Goal: Navigation & Orientation: Find specific page/section

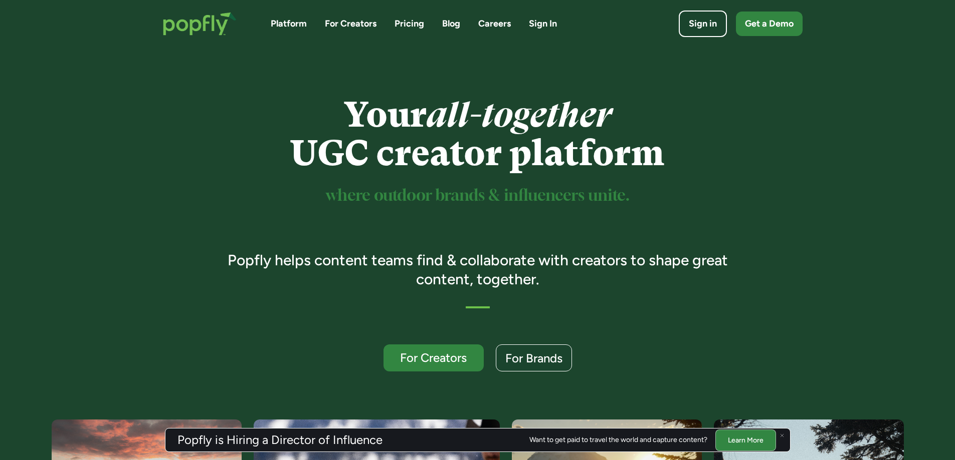
click at [492, 21] on link "Careers" at bounding box center [494, 24] width 33 height 13
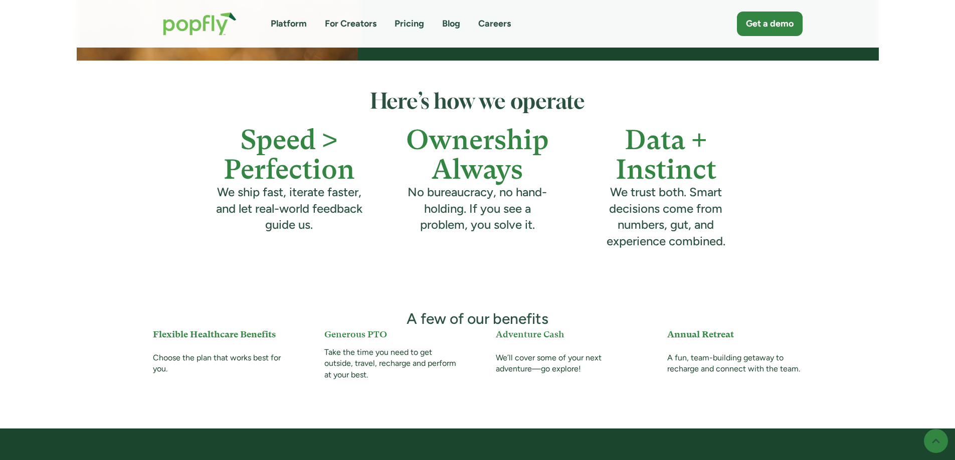
scroll to position [351, 0]
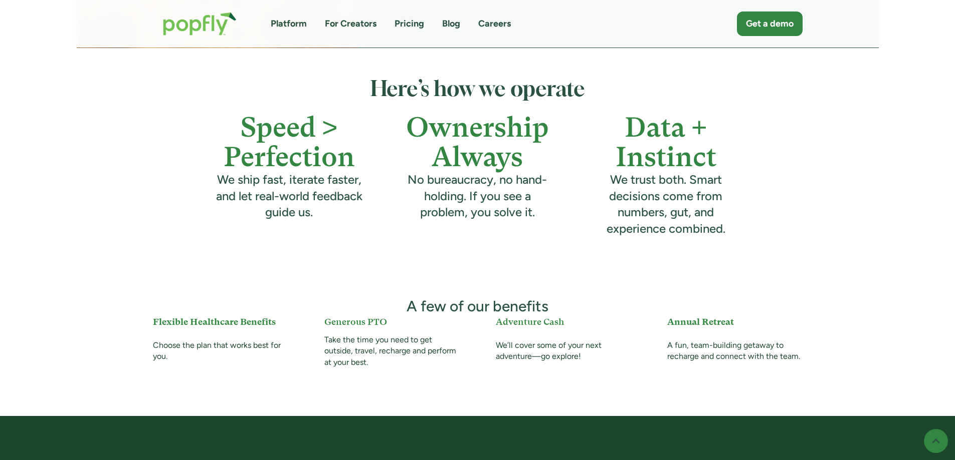
click at [338, 20] on link "For Creators" at bounding box center [351, 24] width 52 height 13
